Goal: Information Seeking & Learning: Learn about a topic

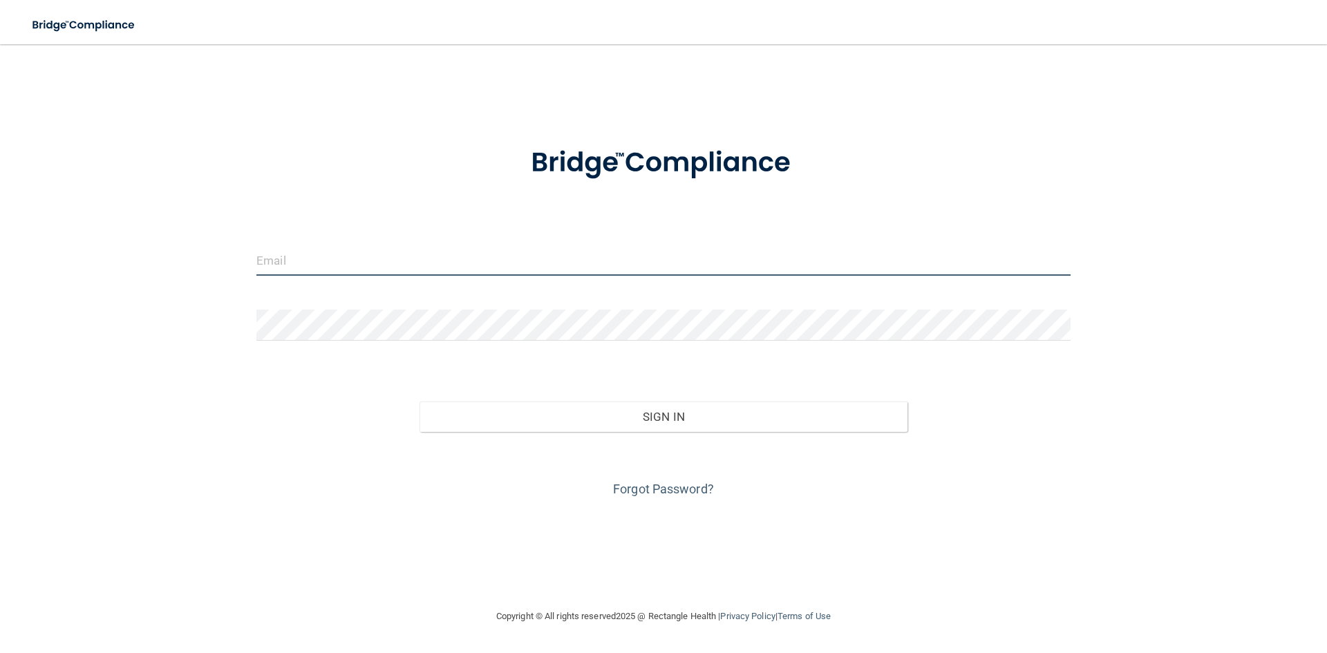
drag, startPoint x: 455, startPoint y: 252, endPoint x: 448, endPoint y: 257, distance: 8.4
click at [452, 253] on input "email" at bounding box center [663, 260] width 814 height 31
type input "[PERSON_NAME][EMAIL_ADDRESS][DOMAIN_NAME]"
click at [382, 307] on form "diana@billwhitleydds.com Invalid email/password. You don't have permission to a…" at bounding box center [663, 313] width 814 height 373
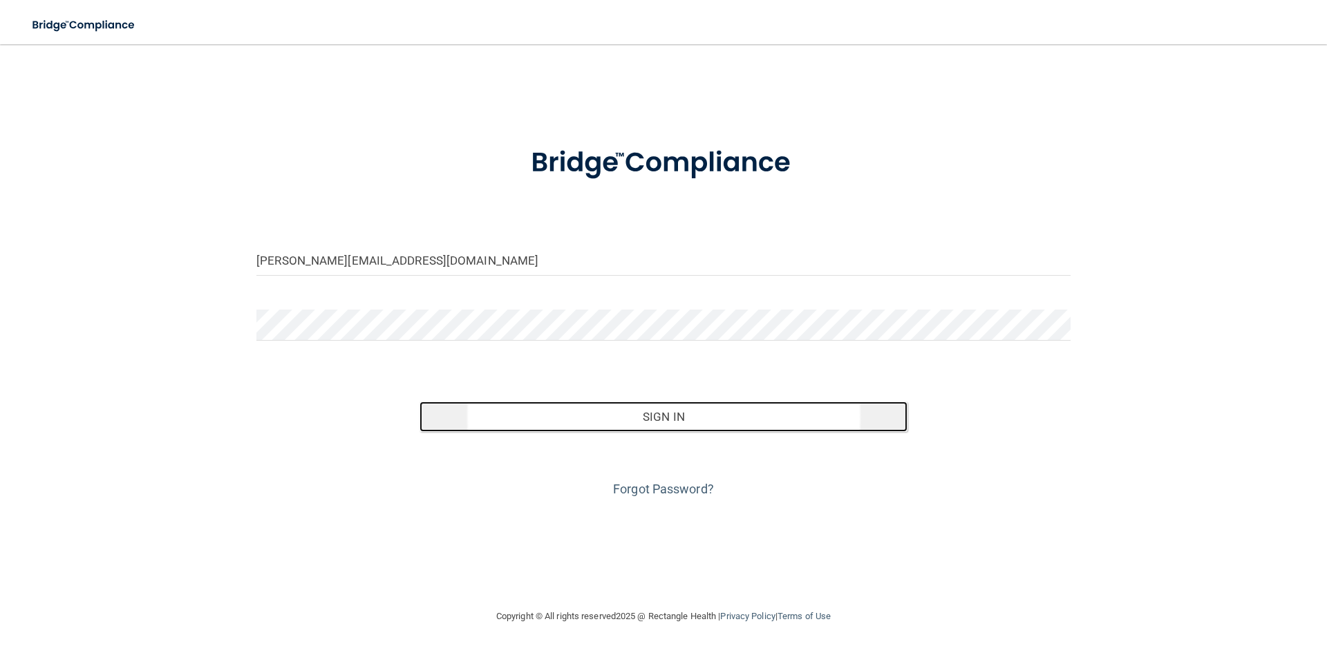
click at [727, 423] on button "Sign In" at bounding box center [663, 416] width 489 height 30
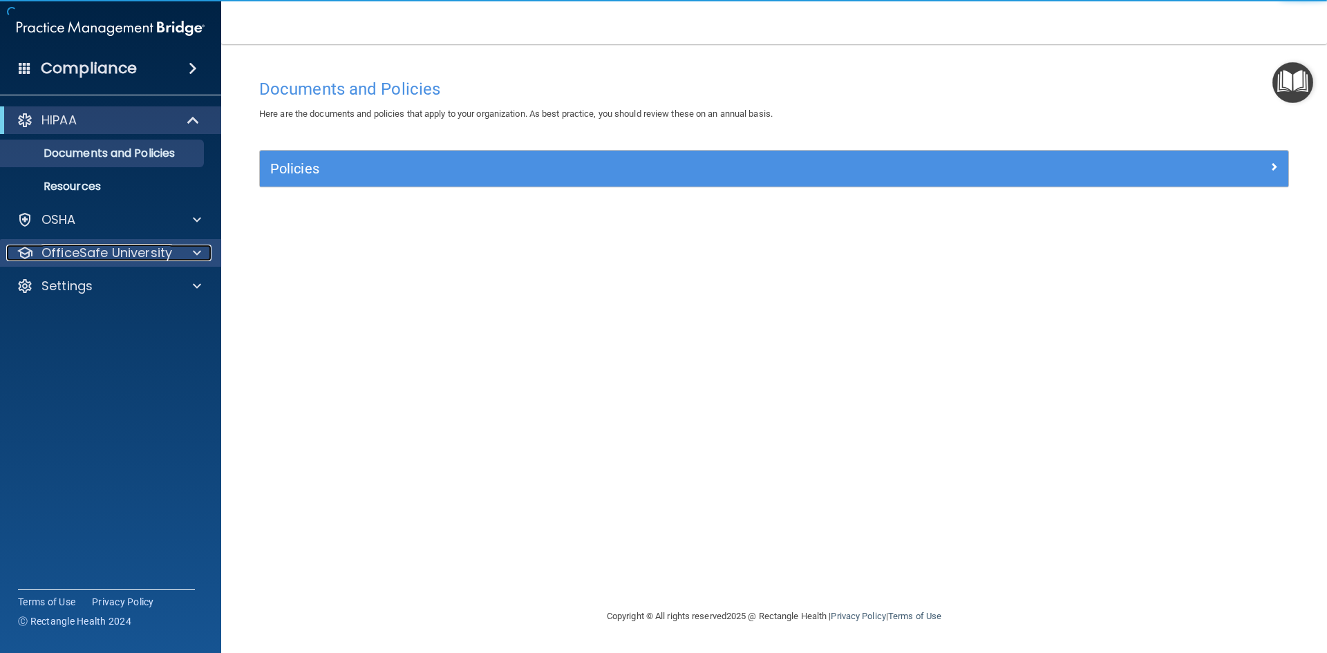
click at [182, 246] on div at bounding box center [195, 253] width 35 height 17
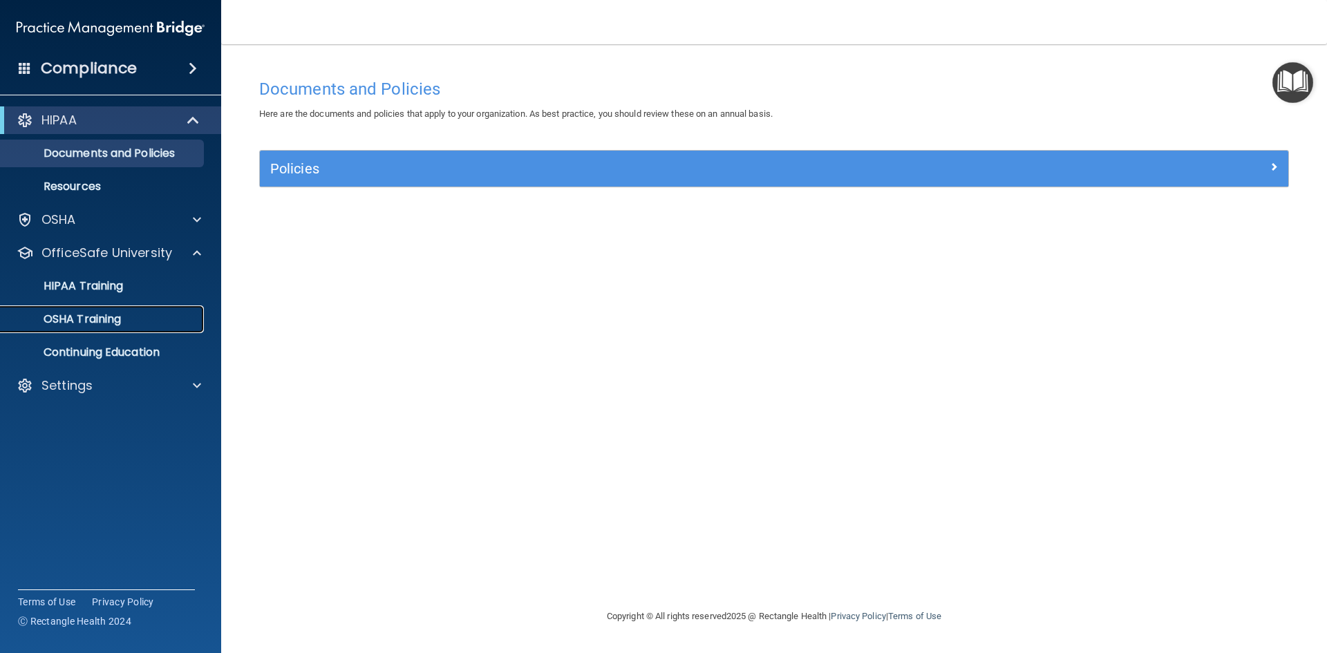
click at [130, 324] on div "OSHA Training" at bounding box center [103, 319] width 189 height 14
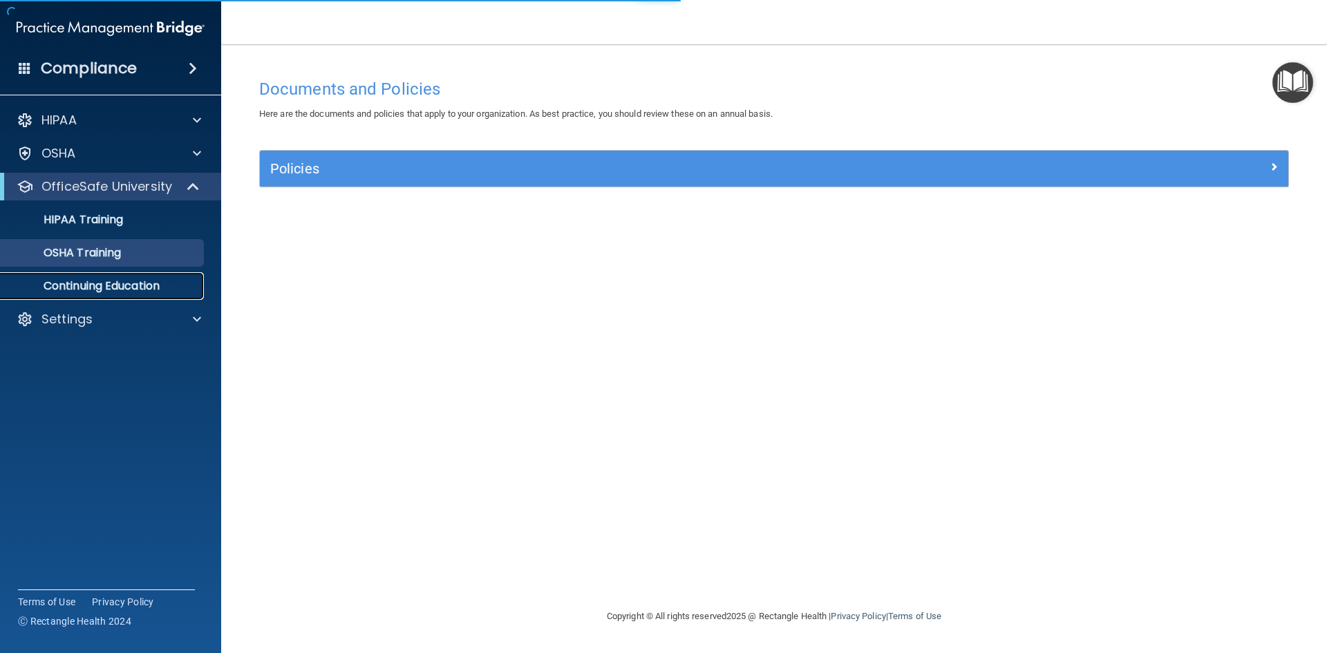
click at [111, 290] on p "Continuing Education" at bounding box center [103, 286] width 189 height 14
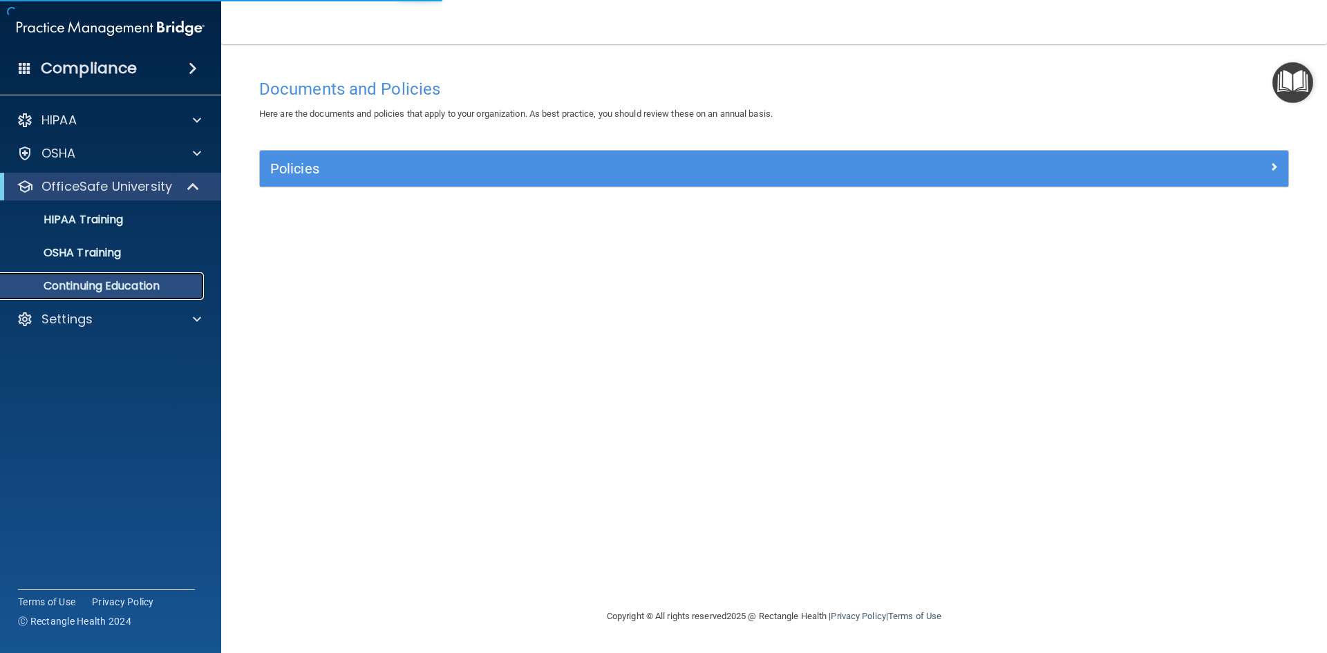
click at [107, 290] on p "Continuing Education" at bounding box center [103, 286] width 189 height 14
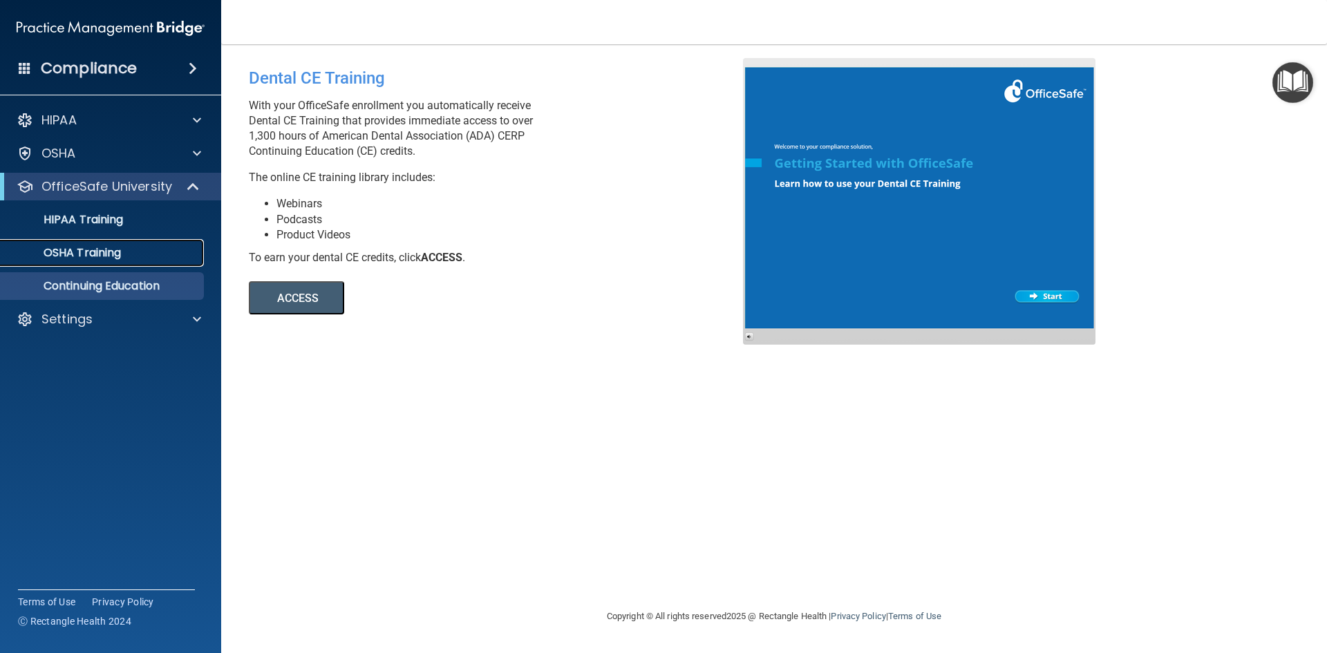
click at [120, 257] on p "OSHA Training" at bounding box center [65, 253] width 112 height 14
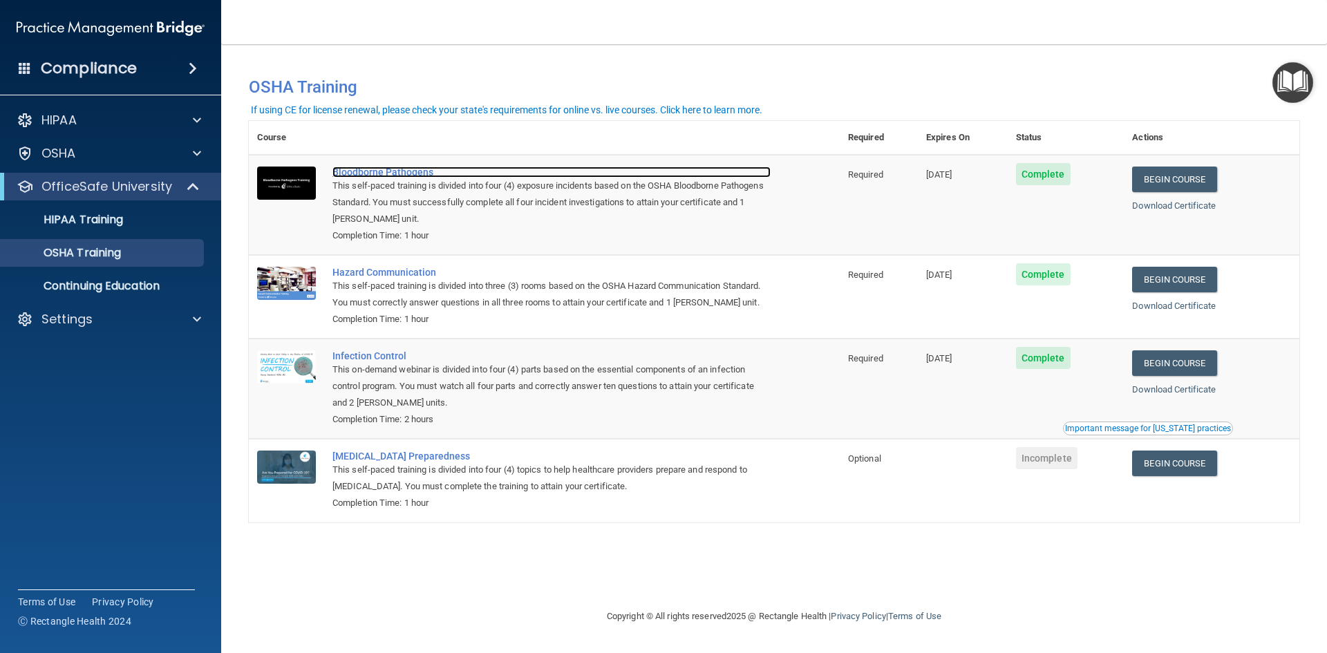
click at [369, 174] on div "Bloodborne Pathogens" at bounding box center [551, 172] width 438 height 11
click at [1186, 183] on link "Begin Course" at bounding box center [1174, 180] width 84 height 26
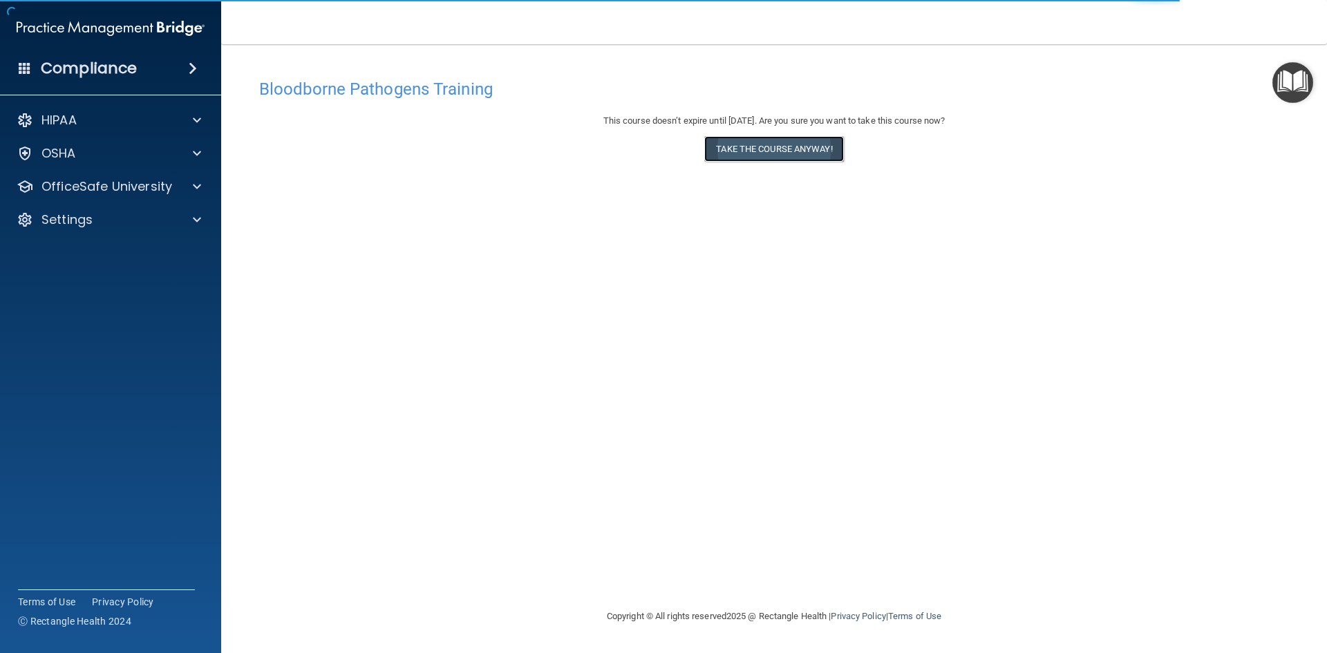
click at [782, 150] on button "Take the course anyway!" at bounding box center [773, 149] width 139 height 26
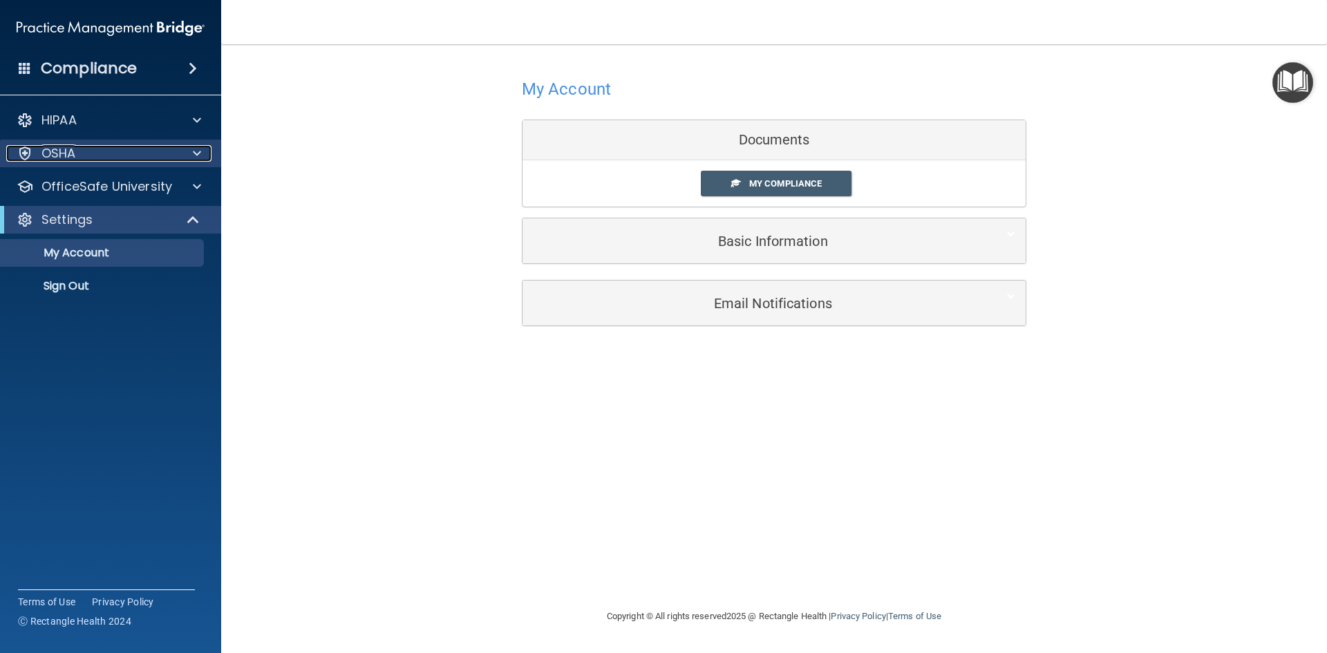
click at [81, 152] on div "OSHA" at bounding box center [91, 153] width 171 height 17
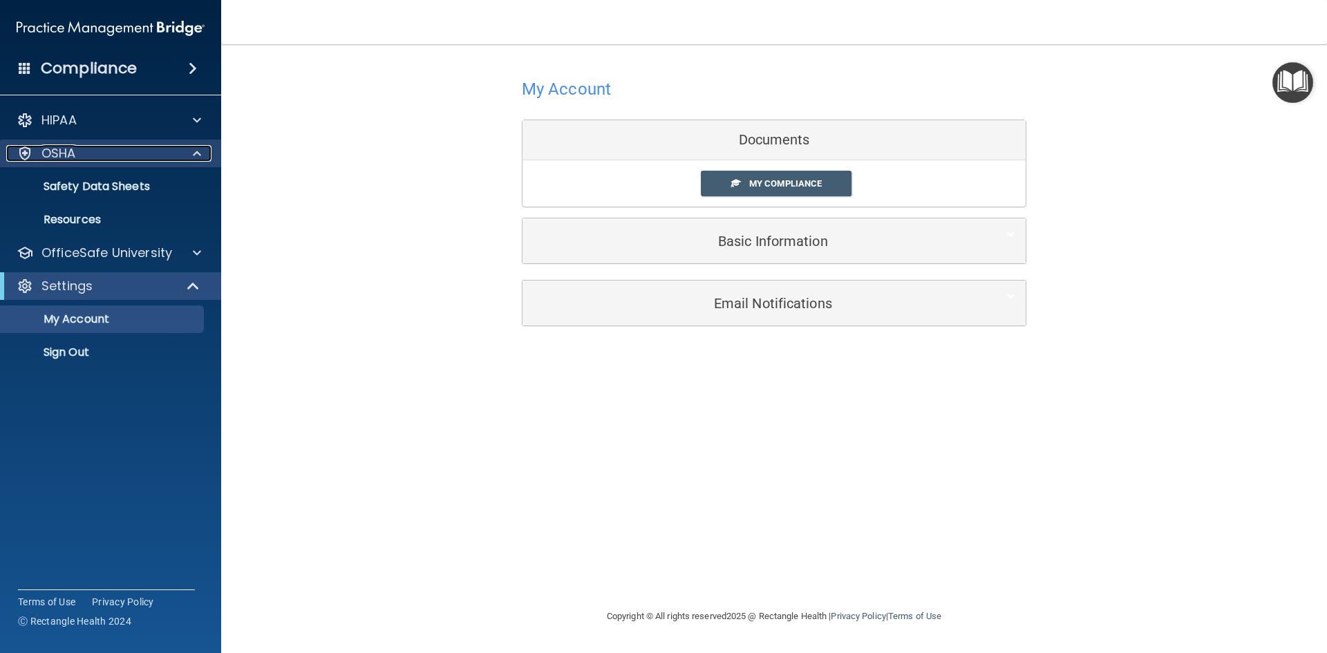
click at [198, 153] on span at bounding box center [197, 153] width 8 height 17
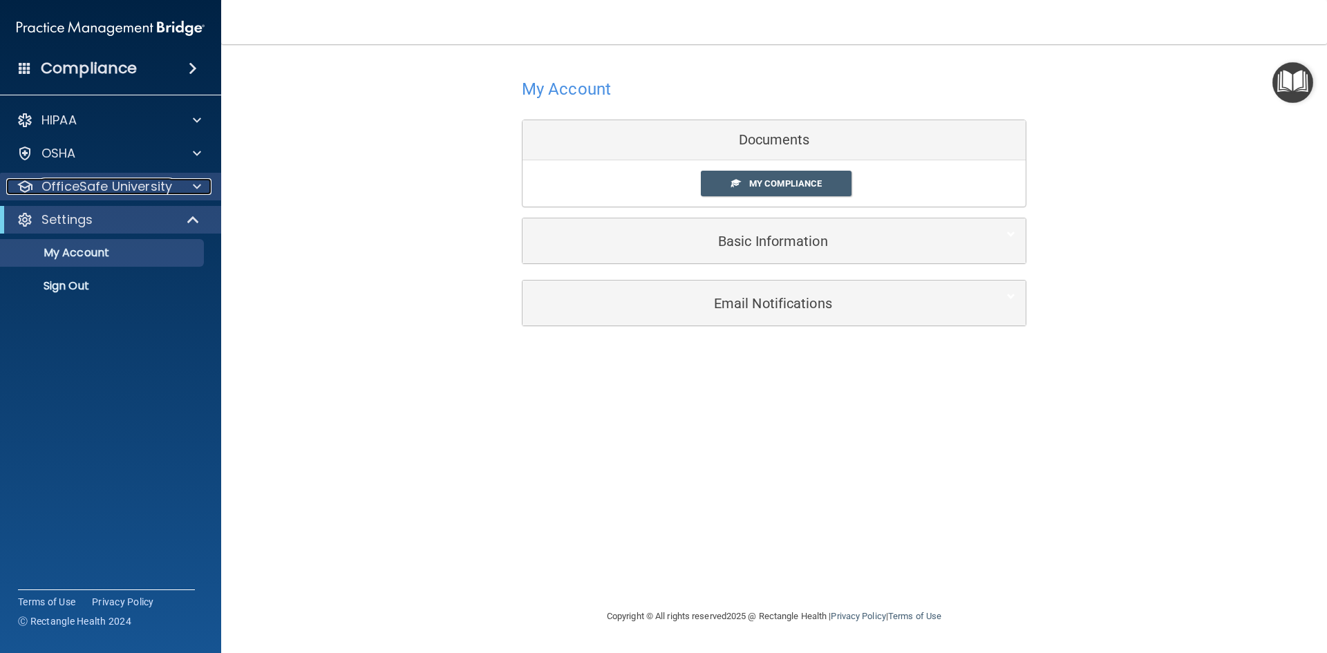
click at [198, 193] on span at bounding box center [197, 186] width 8 height 17
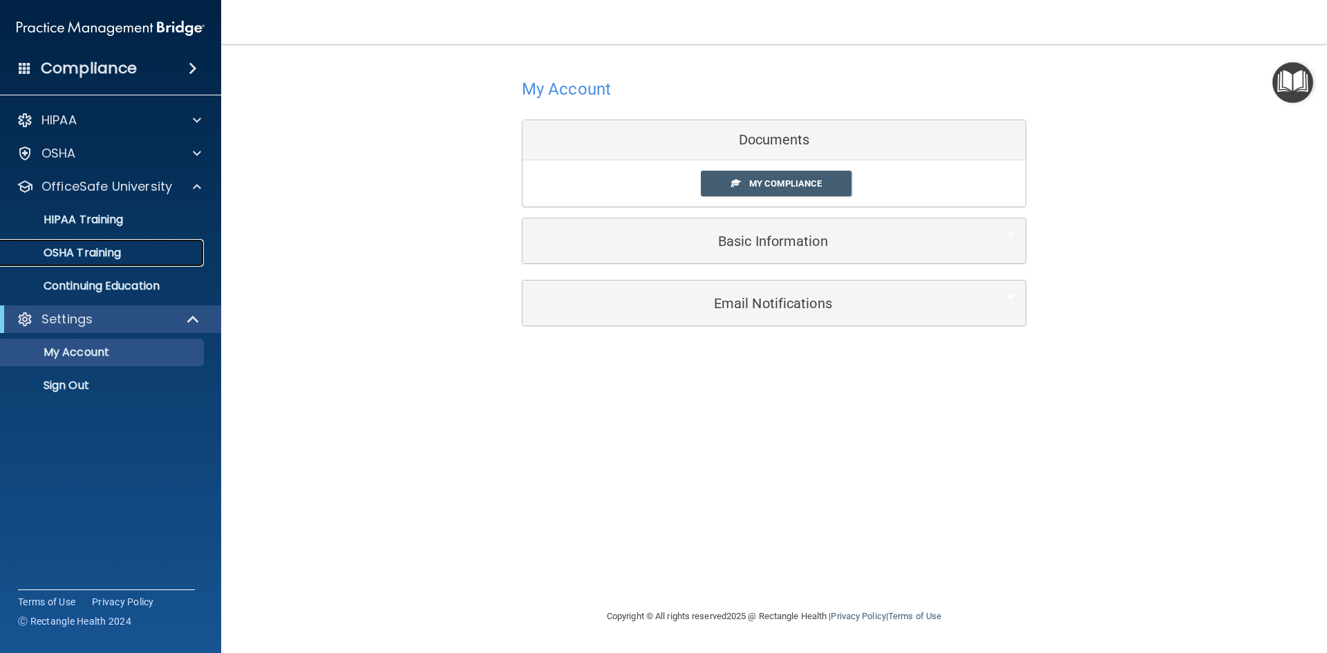
click at [71, 254] on p "OSHA Training" at bounding box center [65, 253] width 112 height 14
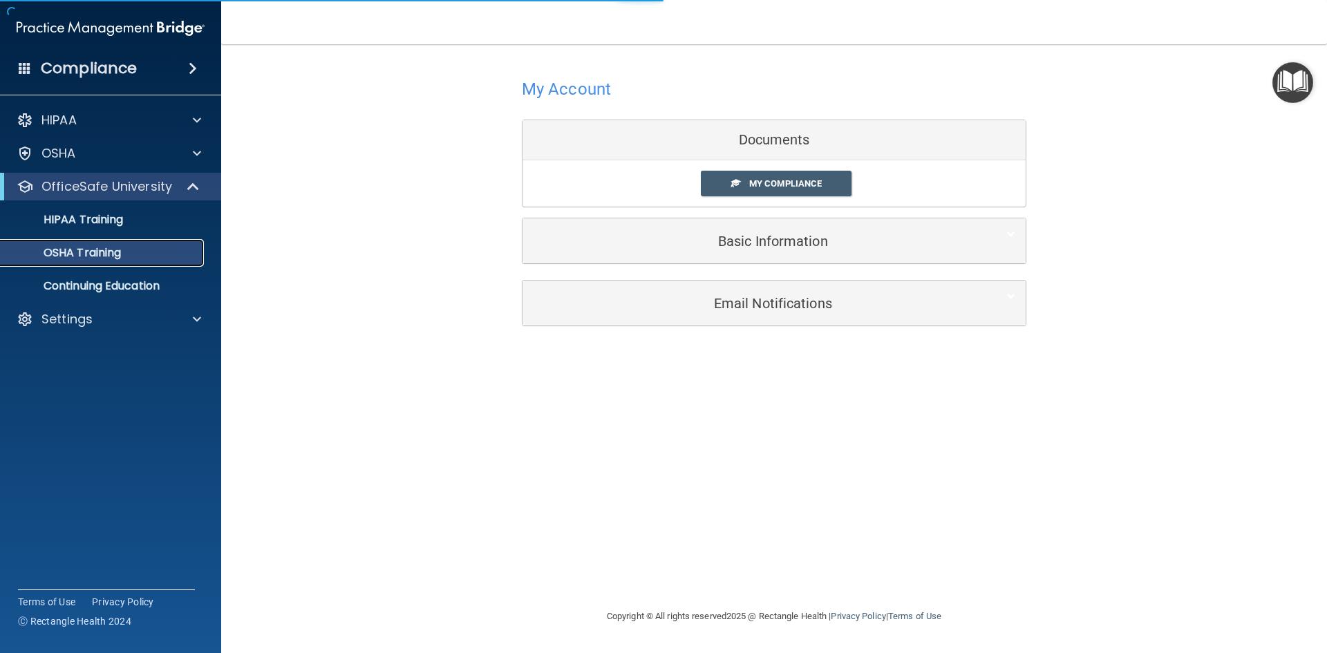
click at [73, 254] on p "OSHA Training" at bounding box center [65, 253] width 112 height 14
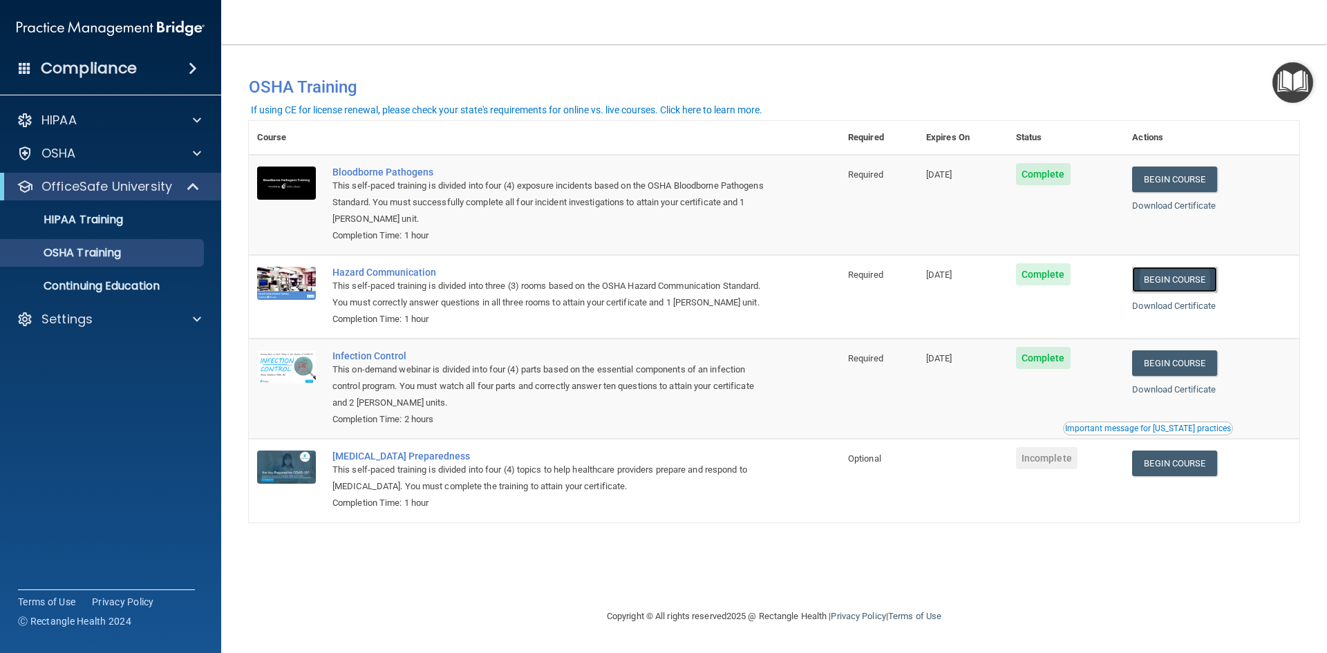
click at [1186, 285] on link "Begin Course" at bounding box center [1174, 280] width 84 height 26
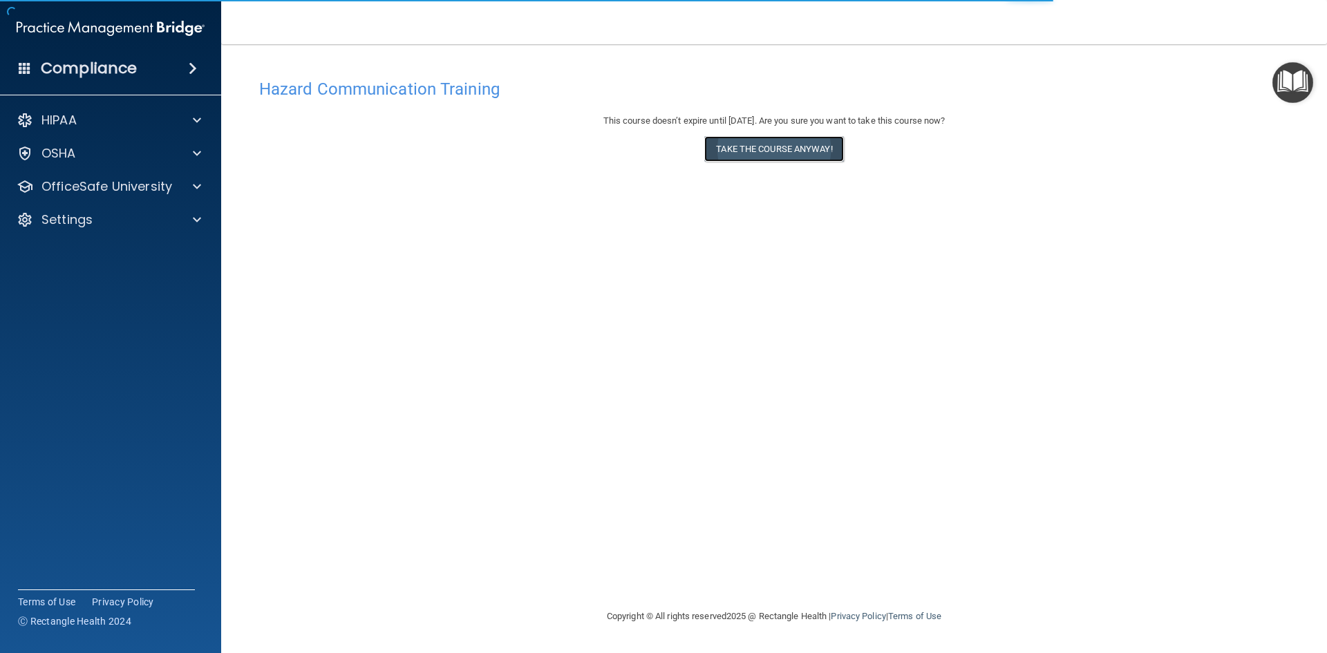
click at [762, 149] on button "Take the course anyway!" at bounding box center [773, 149] width 139 height 26
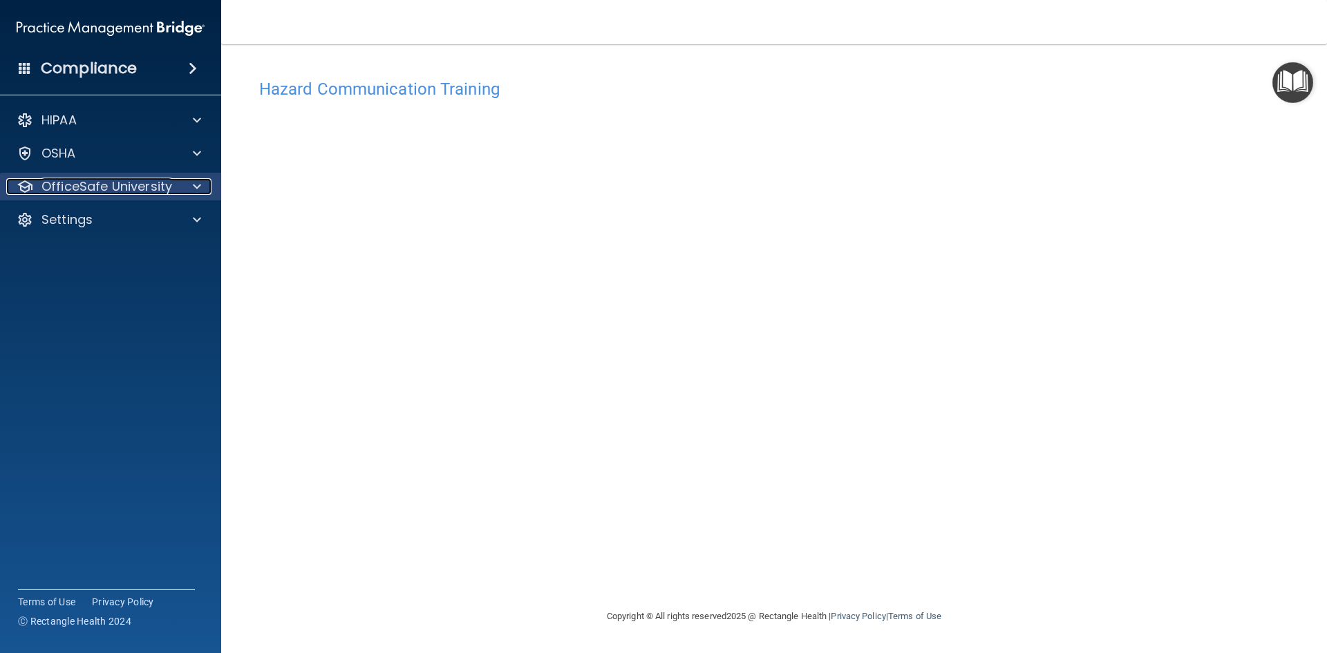
click at [194, 184] on span at bounding box center [197, 186] width 8 height 17
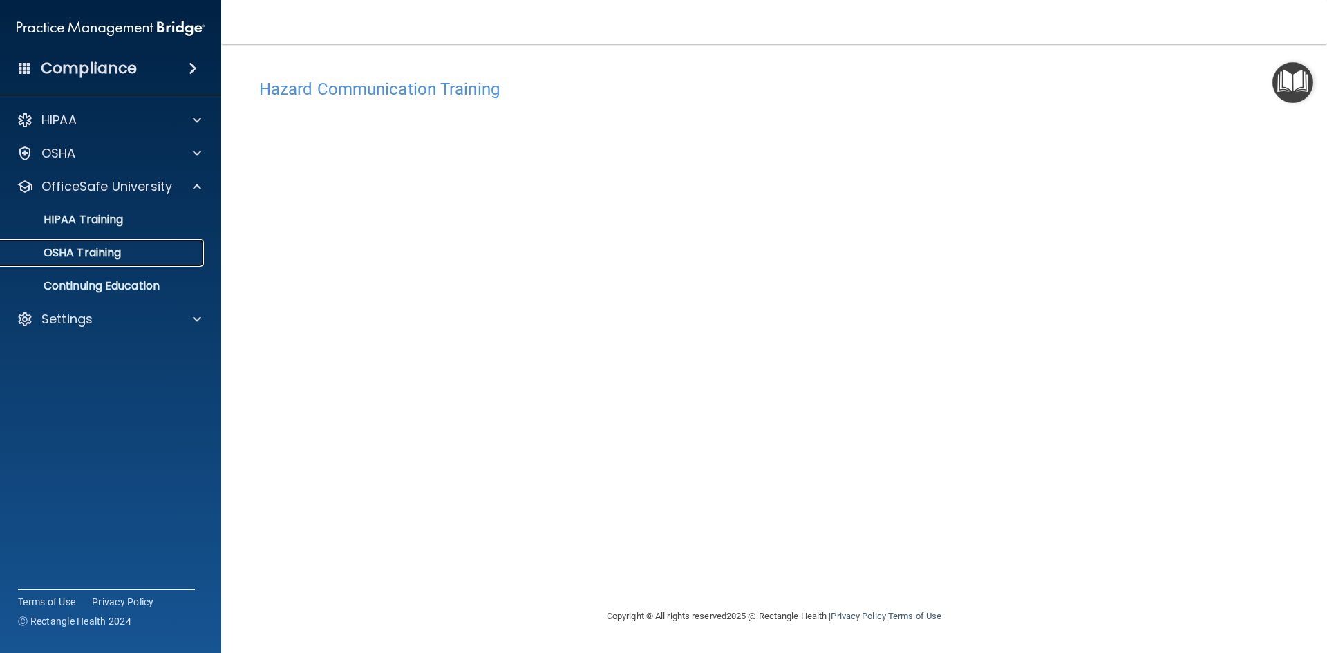
click at [82, 249] on p "OSHA Training" at bounding box center [65, 253] width 112 height 14
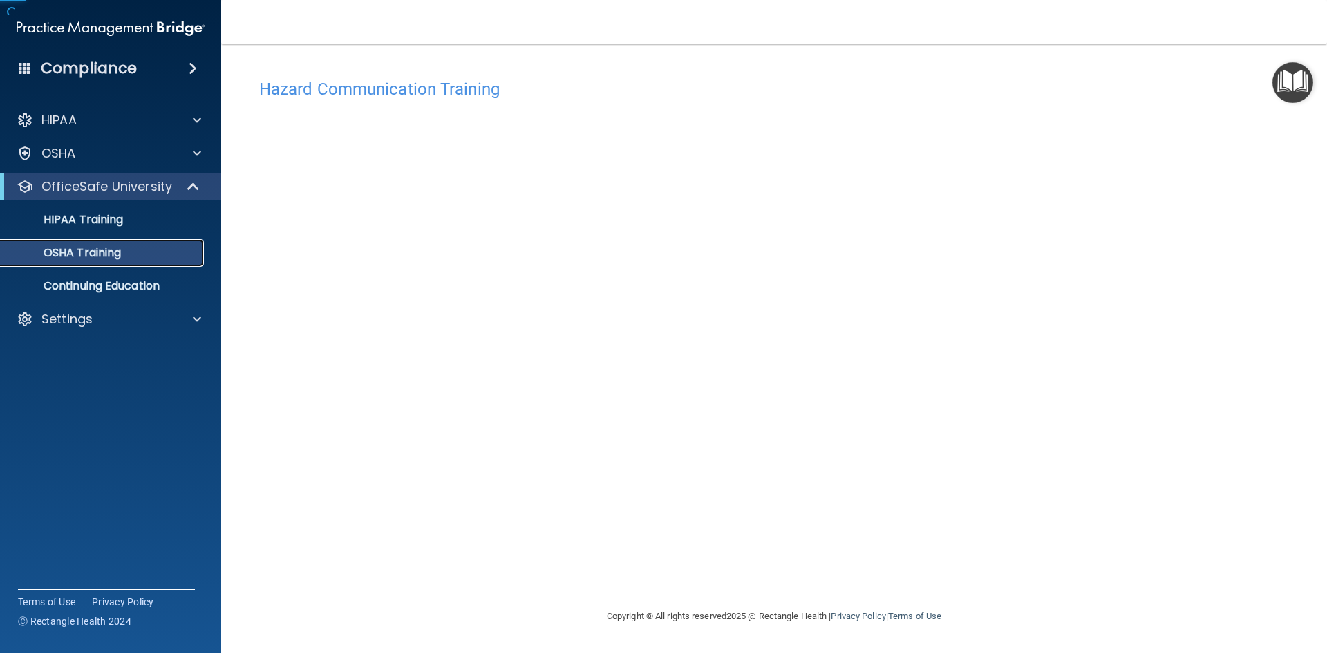
click at [82, 249] on p "OSHA Training" at bounding box center [65, 253] width 112 height 14
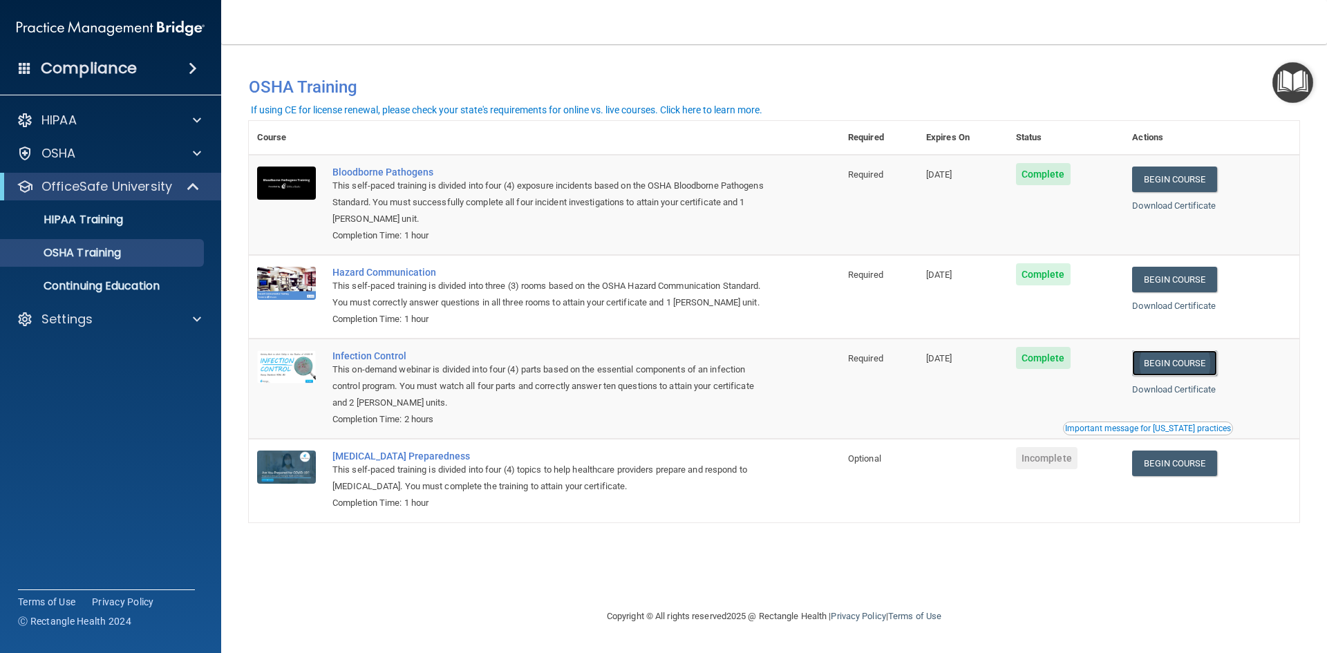
click at [1175, 360] on link "Begin Course" at bounding box center [1174, 363] width 84 height 26
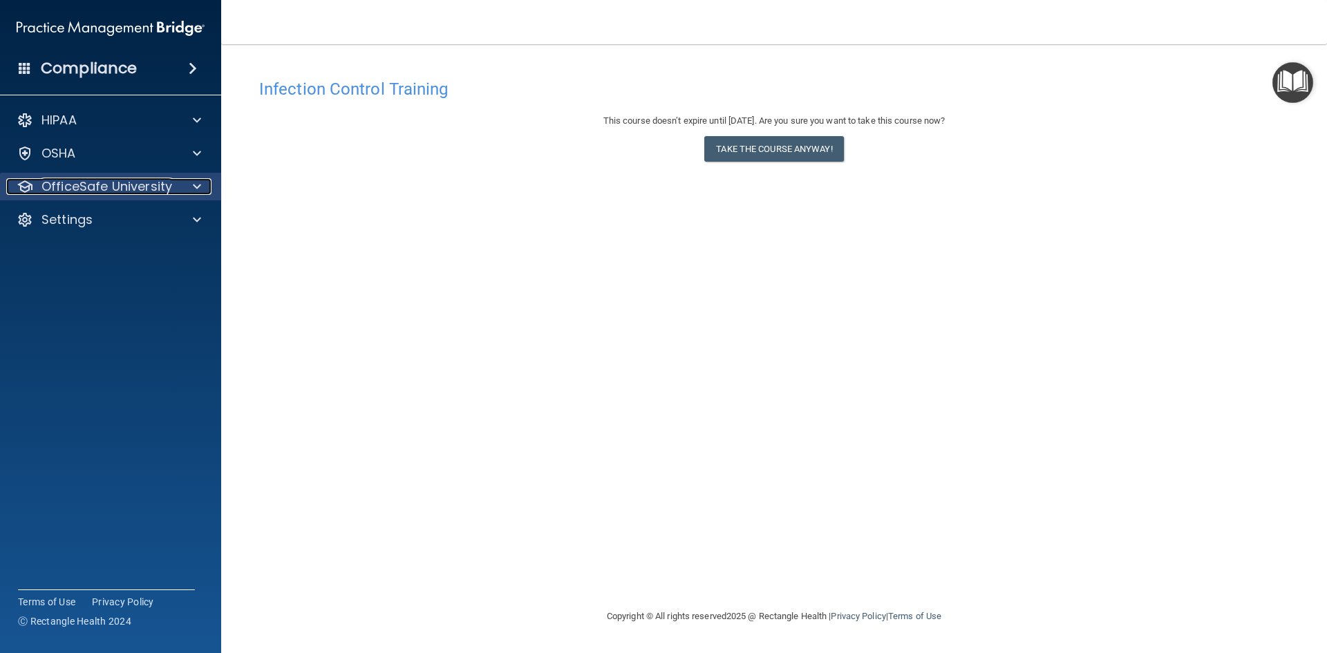
click at [194, 188] on span at bounding box center [197, 186] width 8 height 17
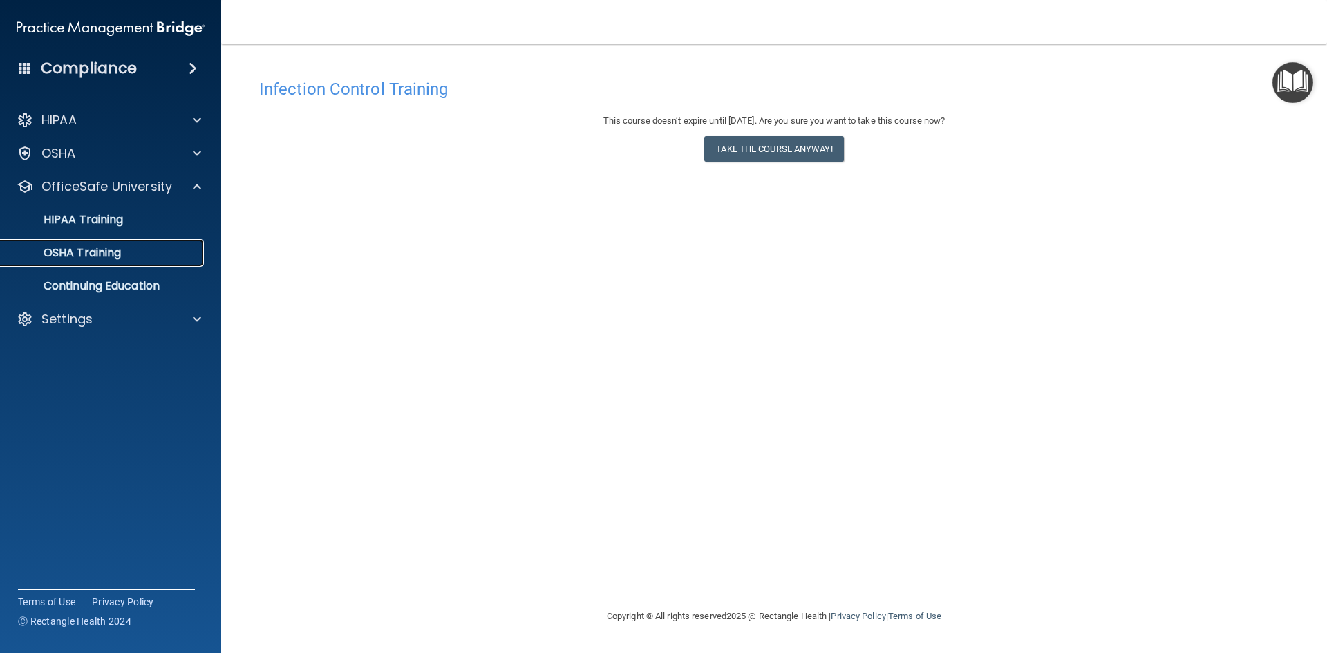
click at [110, 256] on p "OSHA Training" at bounding box center [65, 253] width 112 height 14
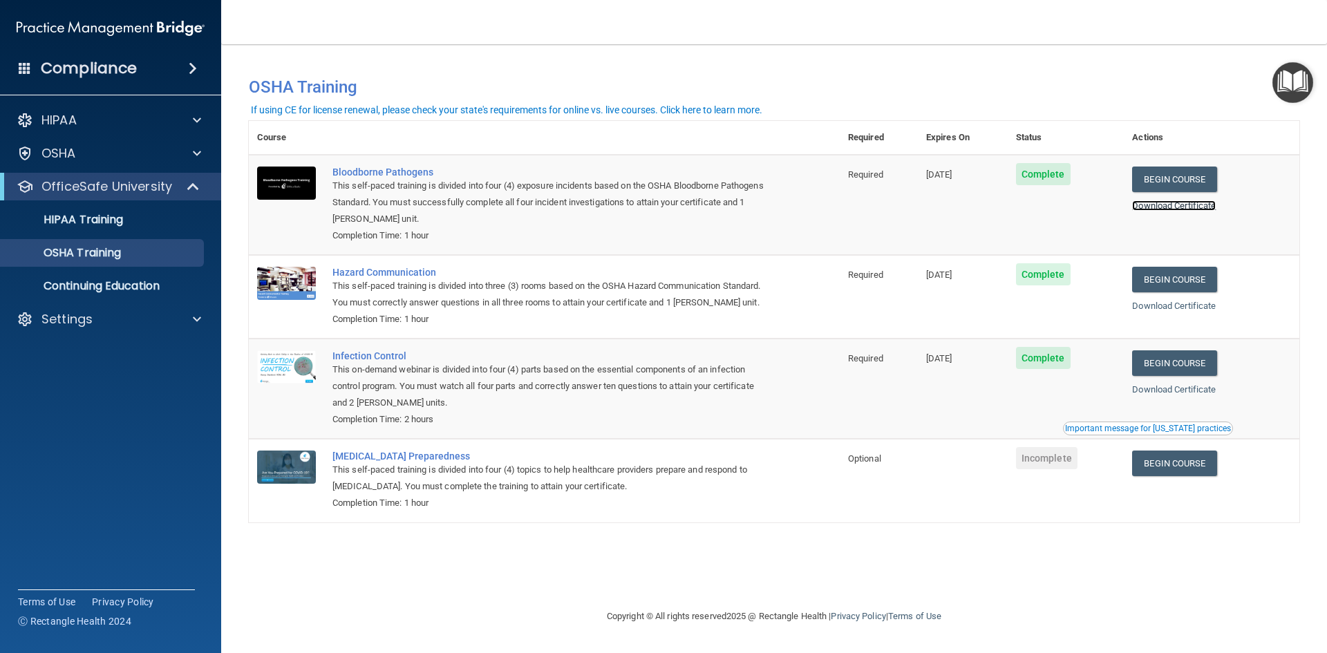
click at [1175, 204] on link "Download Certificate" at bounding box center [1174, 205] width 84 height 10
click at [1183, 310] on link "Download Certificate" at bounding box center [1174, 306] width 84 height 10
click at [1172, 368] on link "Begin Course" at bounding box center [1174, 363] width 84 height 26
click at [1176, 391] on link "Download Certificate" at bounding box center [1174, 389] width 84 height 10
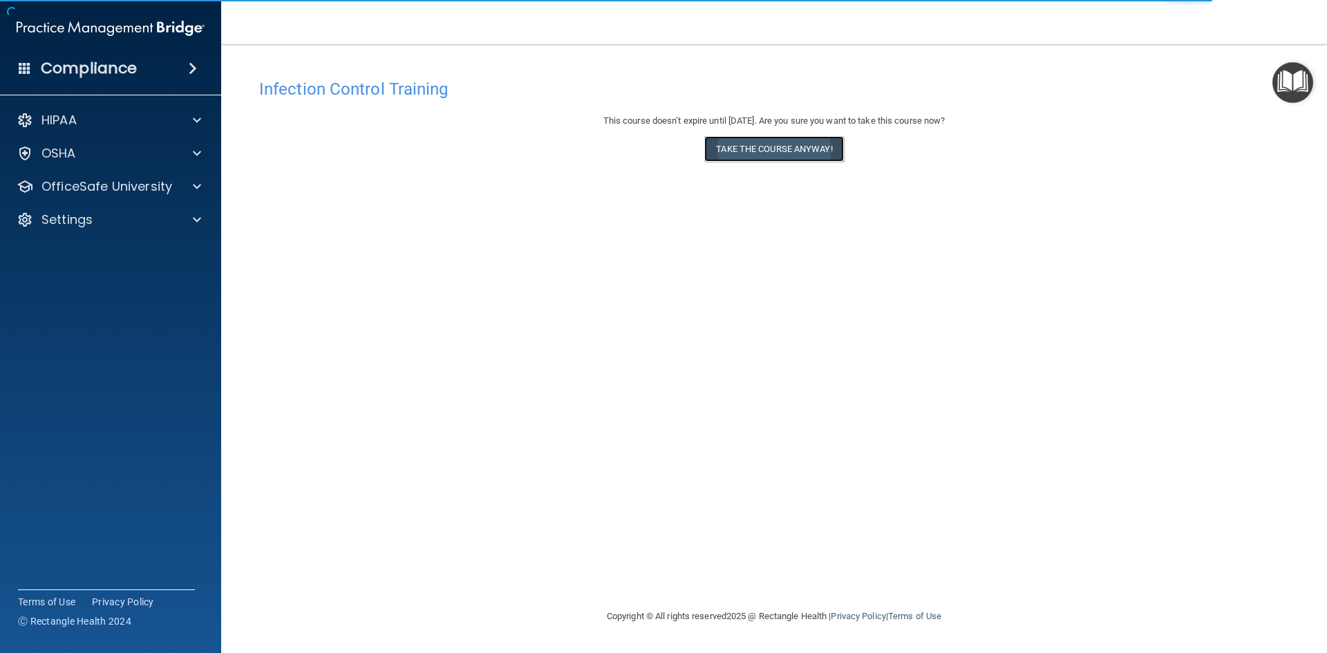
click at [783, 153] on button "Take the course anyway!" at bounding box center [773, 149] width 139 height 26
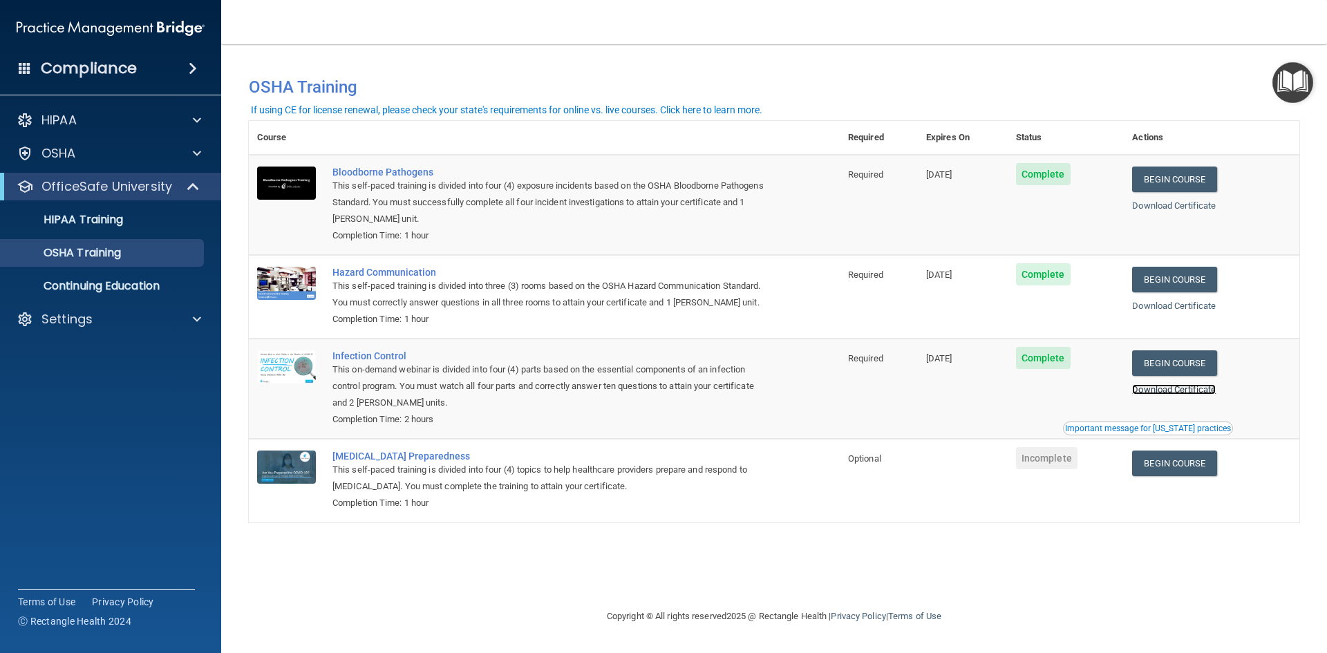
click at [1177, 395] on link "Download Certificate" at bounding box center [1174, 389] width 84 height 10
click at [145, 322] on div "Settings" at bounding box center [91, 319] width 171 height 17
click at [73, 386] on p "Sign Out" at bounding box center [103, 386] width 189 height 14
